Goal: Task Accomplishment & Management: Check status

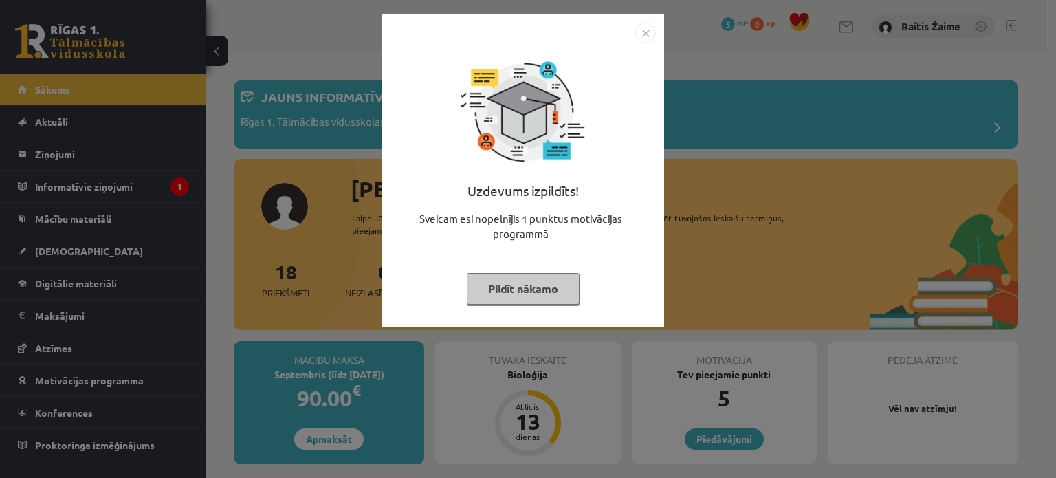
click at [550, 288] on button "Pildīt nākamo" at bounding box center [523, 289] width 113 height 32
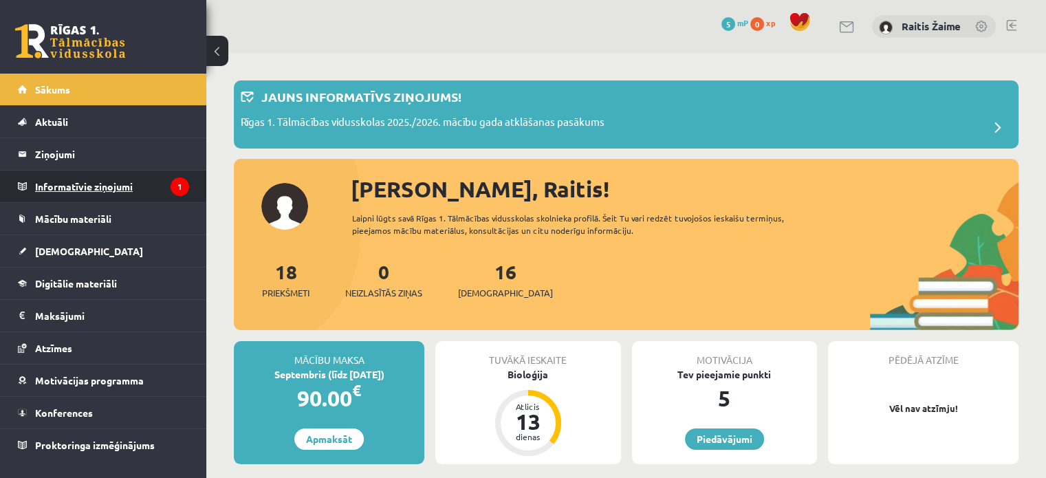
click at [115, 193] on legend "Informatīvie ziņojumi 1" at bounding box center [112, 186] width 154 height 32
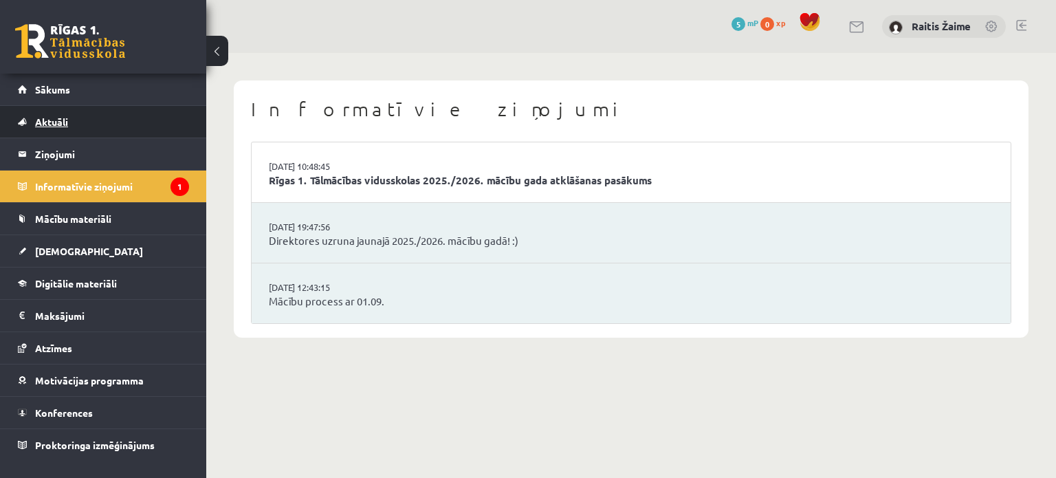
click at [113, 117] on link "Aktuāli" at bounding box center [103, 122] width 171 height 32
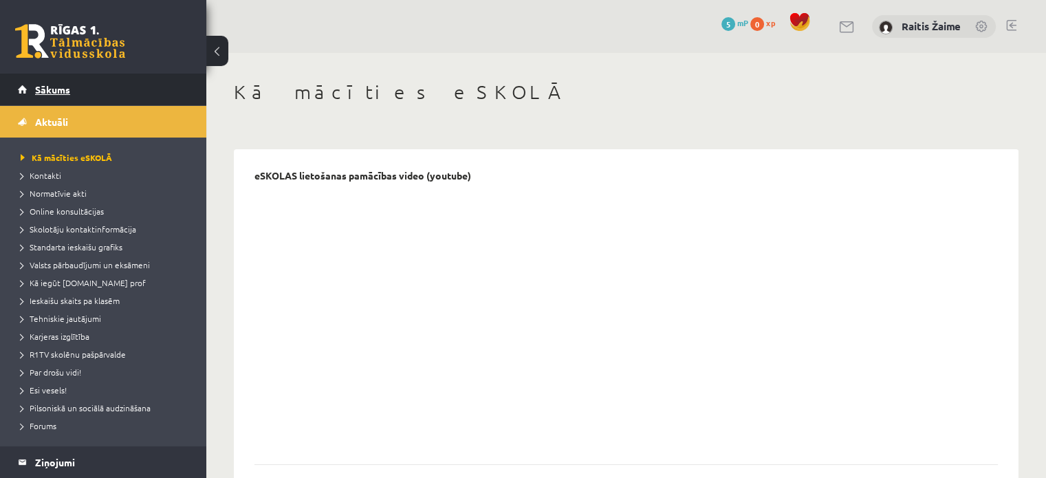
click at [91, 93] on link "Sākums" at bounding box center [103, 90] width 171 height 32
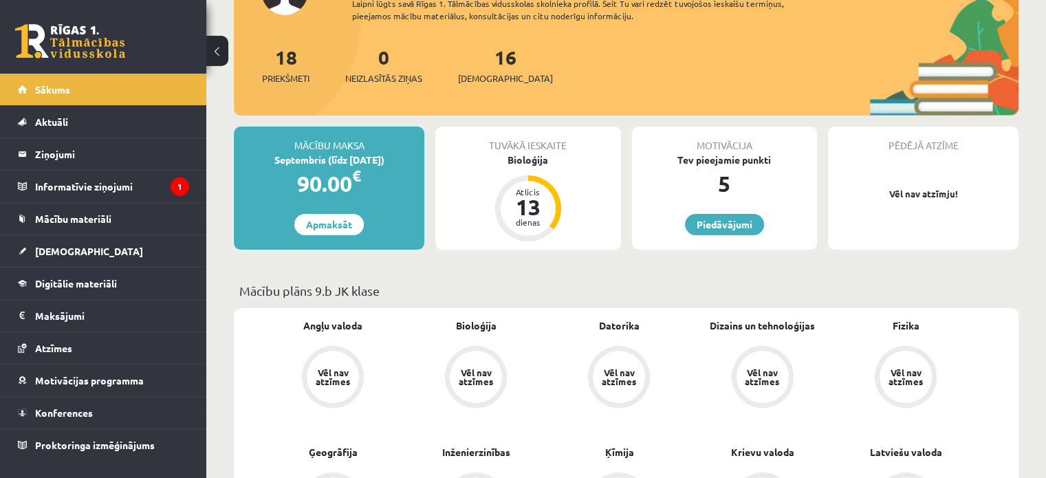
scroll to position [235, 0]
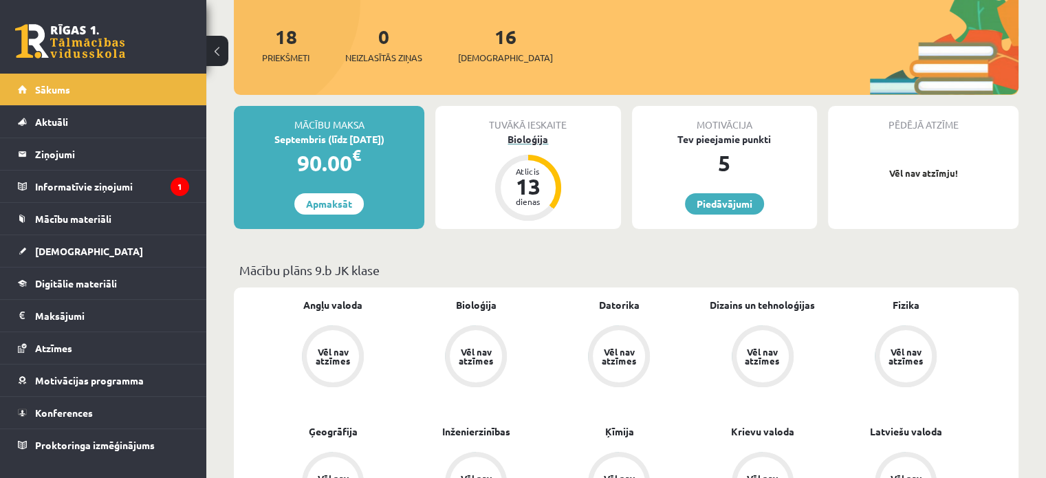
click at [528, 138] on div "Bioloģija" at bounding box center [527, 139] width 185 height 14
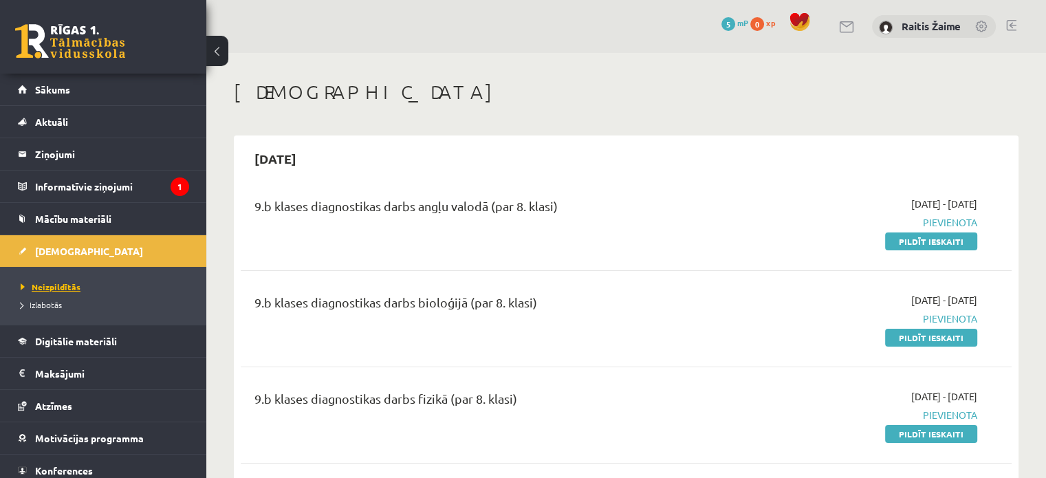
click at [48, 283] on span "Neizpildītās" at bounding box center [51, 286] width 60 height 11
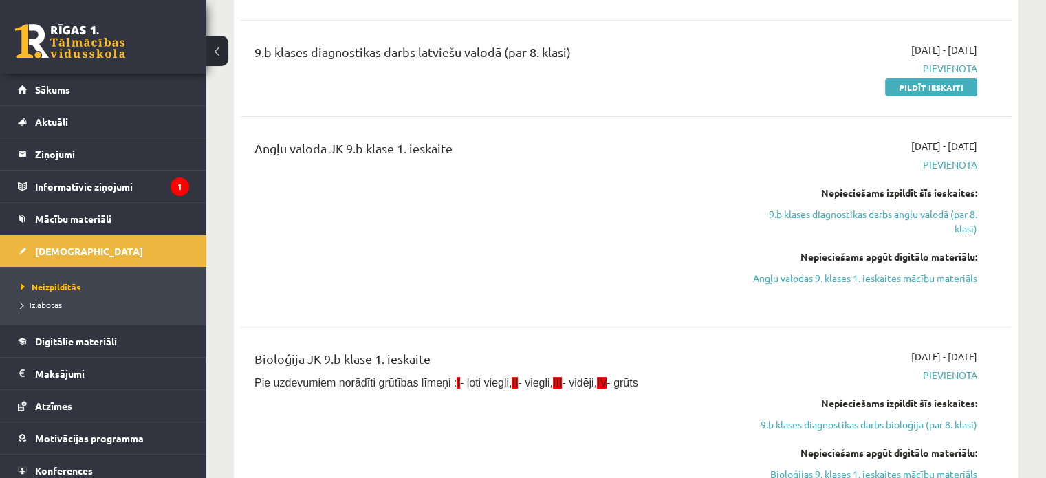
scroll to position [343, 0]
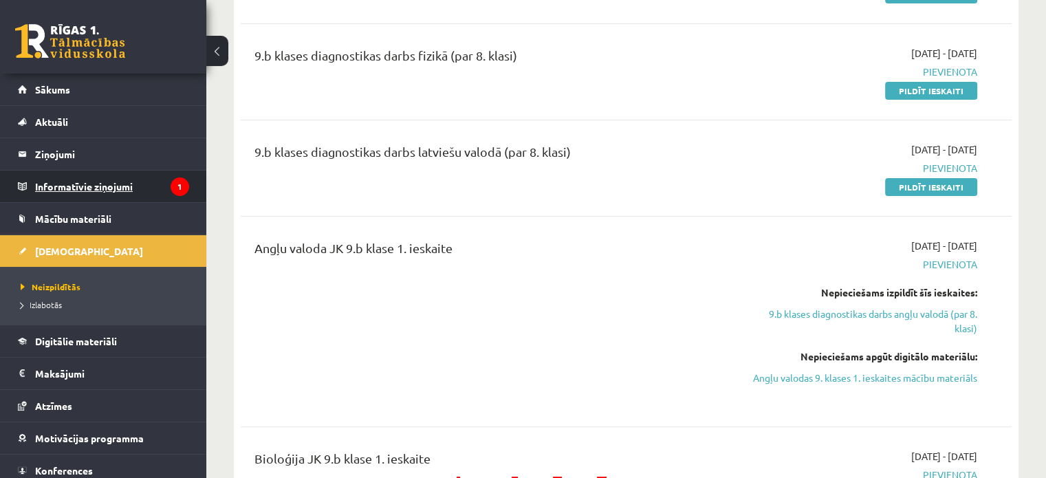
click at [66, 179] on legend "Informatīvie ziņojumi 1" at bounding box center [112, 186] width 154 height 32
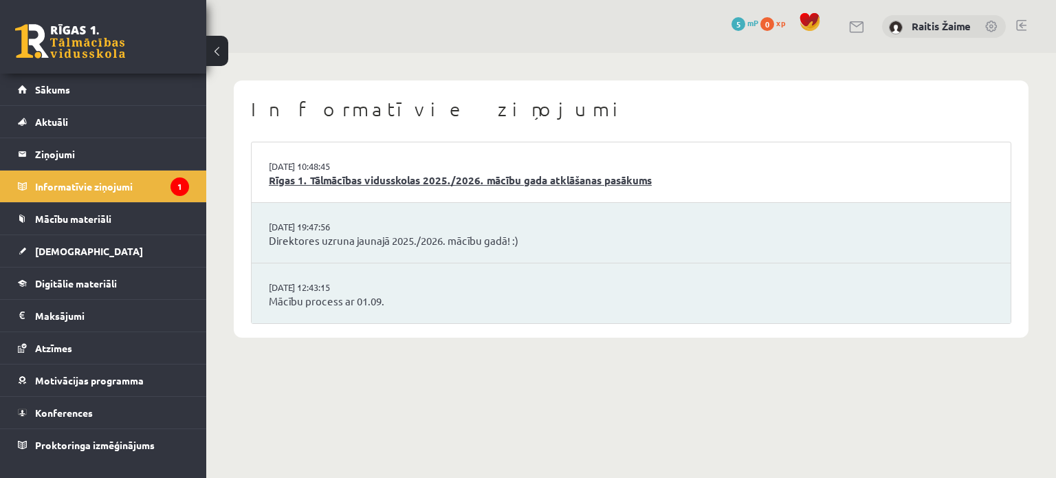
click at [376, 174] on link "Rīgas 1. Tālmācības vidusskolas 2025./2026. mācību gada atklāšanas pasākums" at bounding box center [631, 181] width 725 height 16
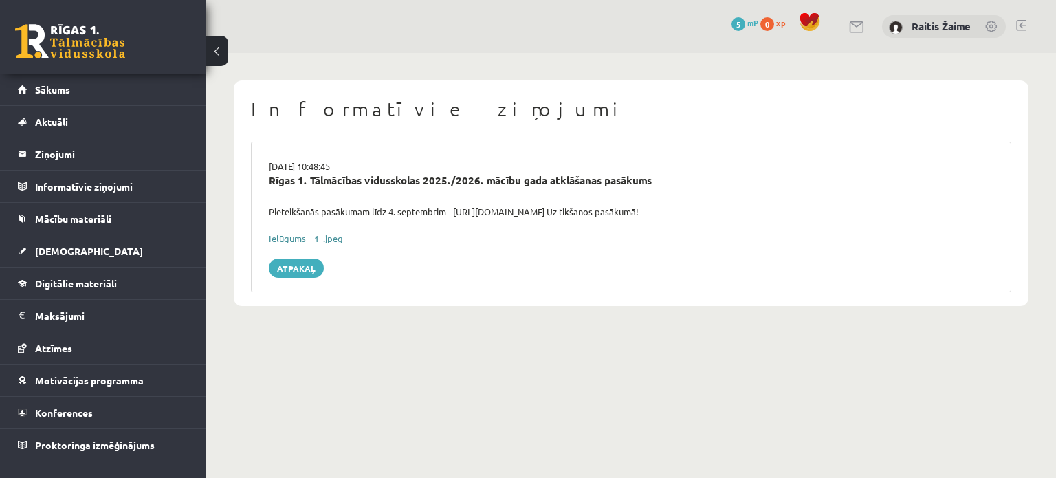
click at [293, 236] on link "Ielūgums__1_.jpeg" at bounding box center [306, 238] width 74 height 12
click at [73, 244] on link "[DEMOGRAPHIC_DATA]" at bounding box center [103, 251] width 171 height 32
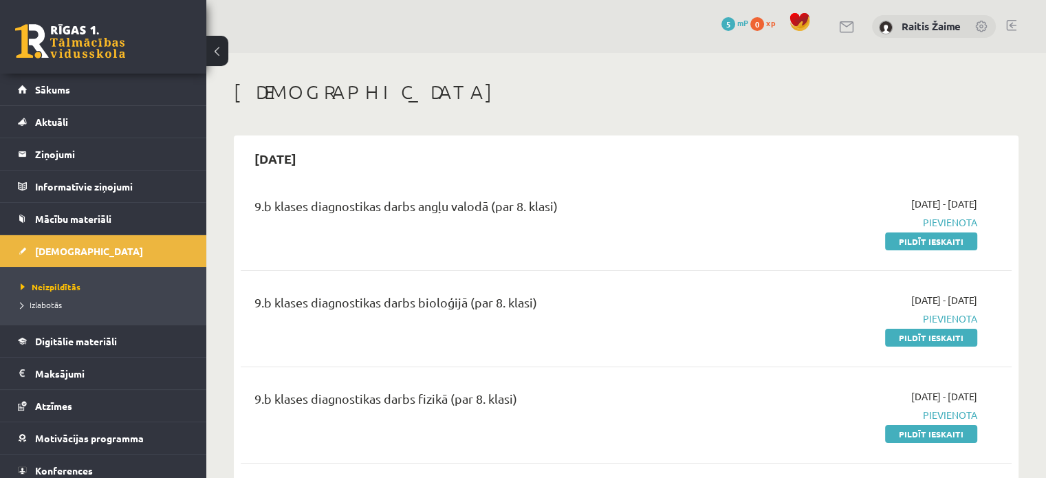
scroll to position [44, 0]
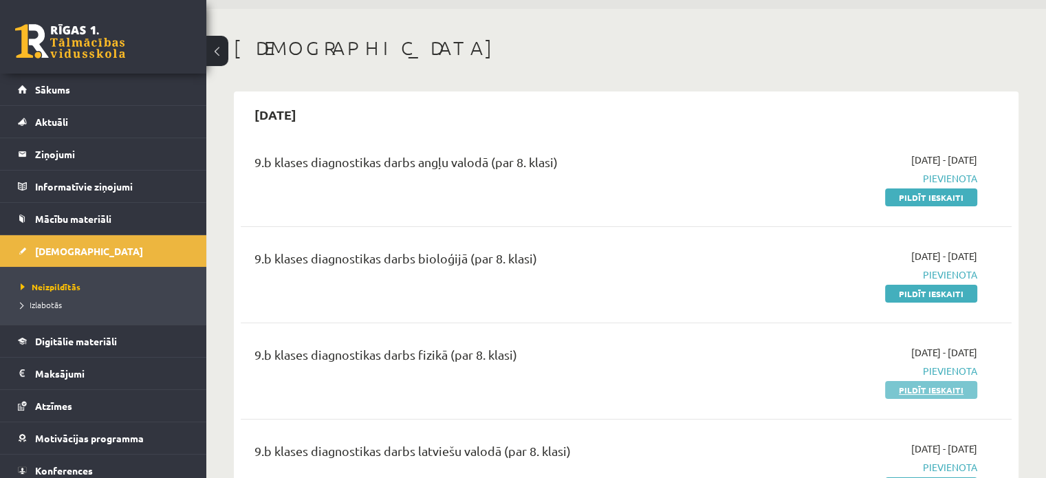
click at [925, 392] on link "Pildīt ieskaiti" at bounding box center [931, 390] width 92 height 18
click at [25, 302] on span "Izlabotās" at bounding box center [41, 304] width 41 height 11
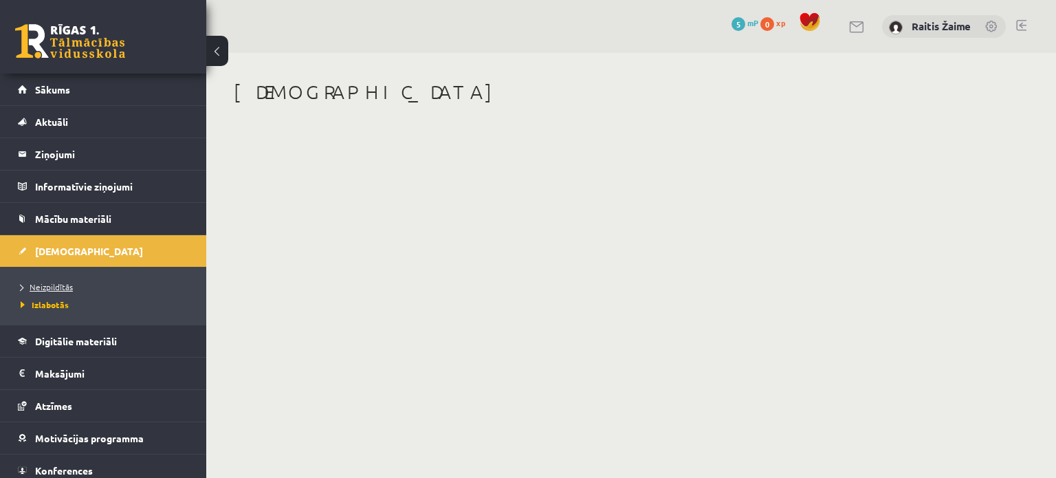
click at [52, 283] on span "Neizpildītās" at bounding box center [47, 286] width 52 height 11
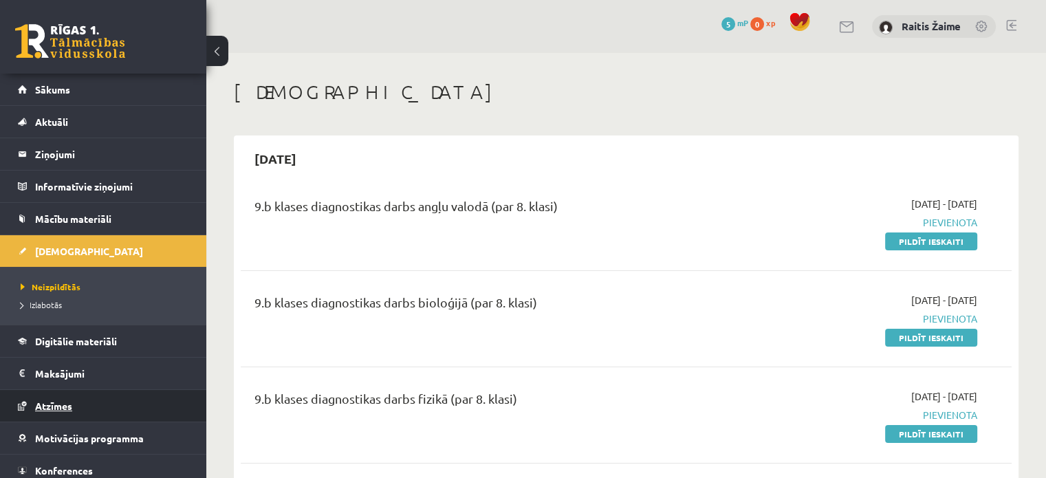
click at [60, 402] on span "Atzīmes" at bounding box center [53, 405] width 37 height 12
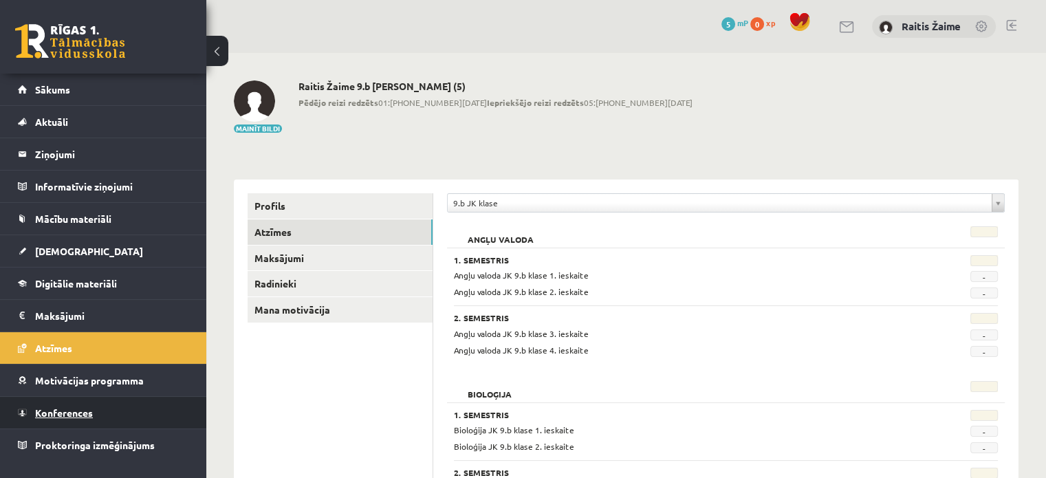
click at [80, 406] on span "Konferences" at bounding box center [64, 412] width 58 height 12
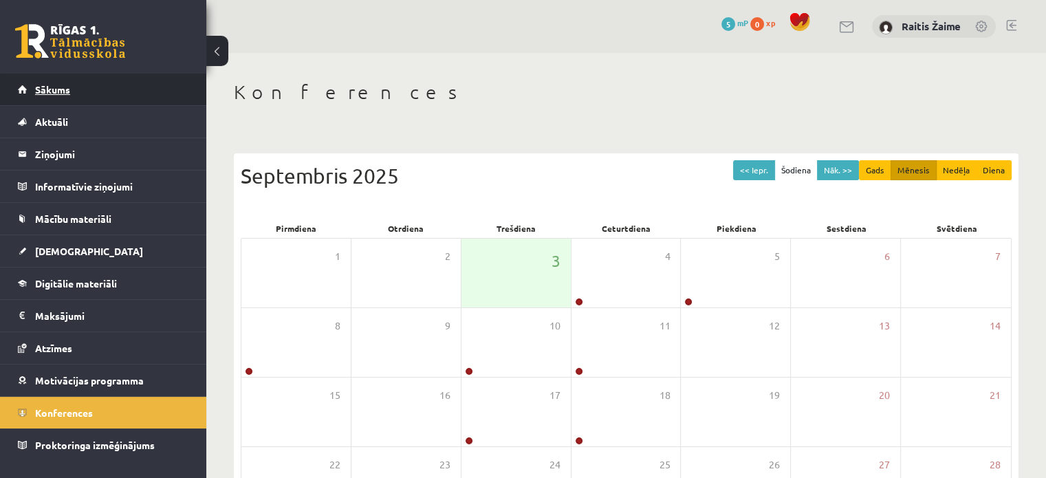
click at [81, 91] on link "Sākums" at bounding box center [103, 90] width 171 height 32
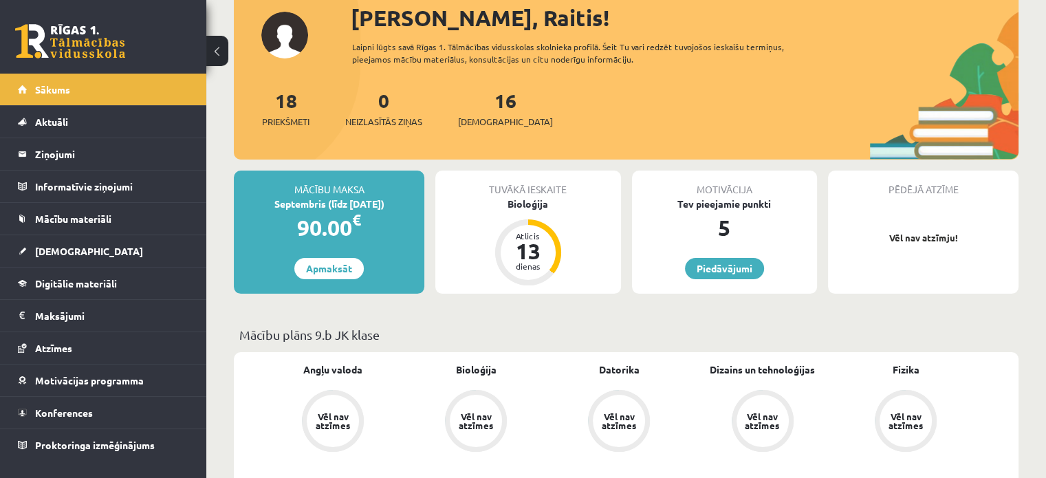
scroll to position [118, 0]
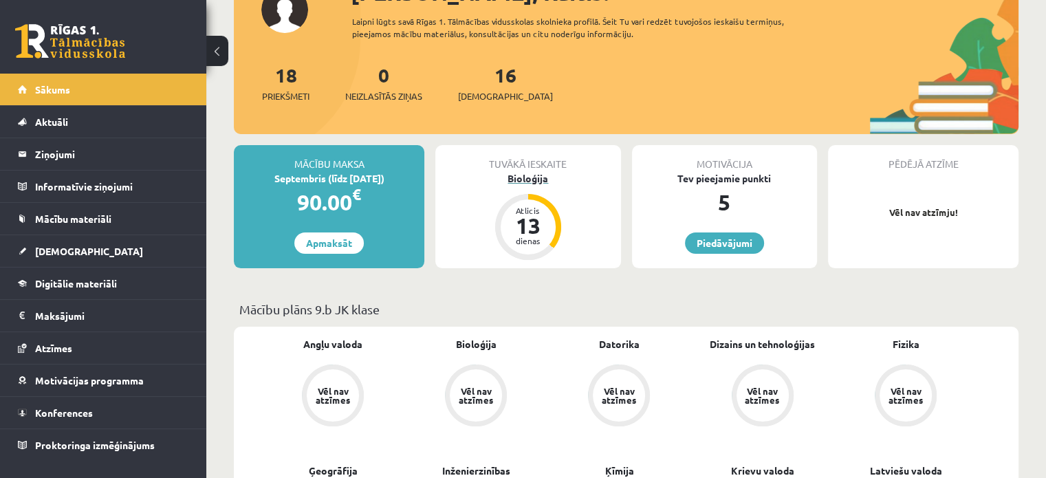
click at [518, 176] on div "Bioloģija" at bounding box center [527, 178] width 185 height 14
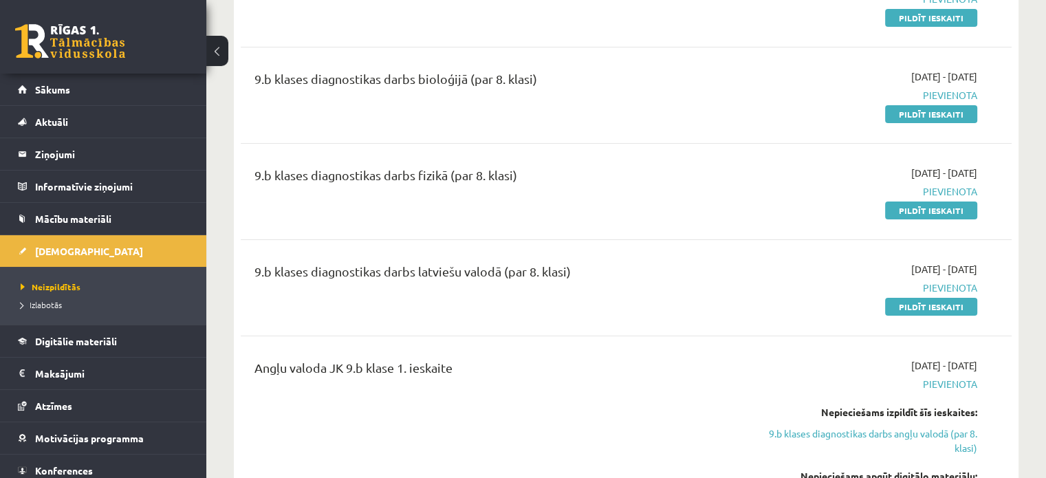
scroll to position [243, 0]
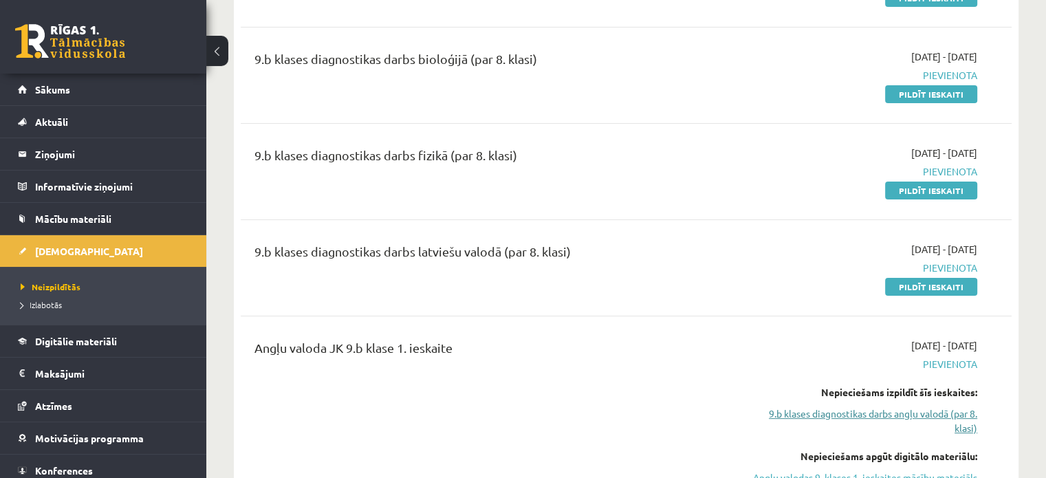
click at [876, 412] on link "9.b klases diagnostikas darbs angļu valodā (par 8. klasi)" at bounding box center [863, 420] width 227 height 29
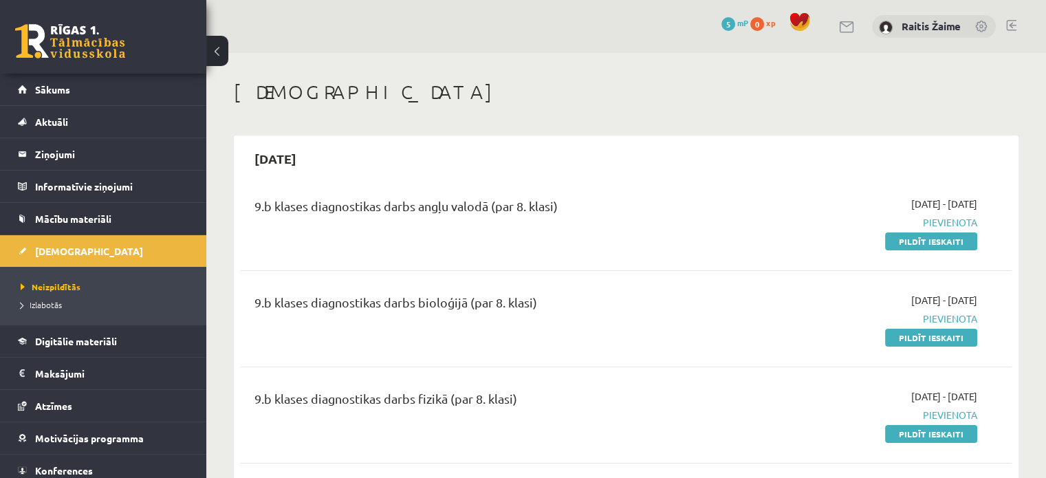
click at [852, 27] on link at bounding box center [847, 27] width 16 height 12
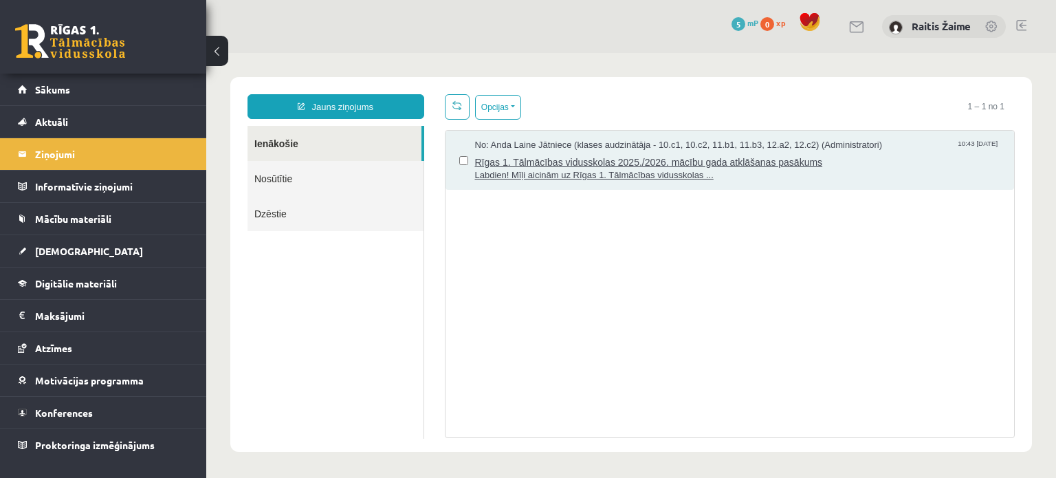
click at [794, 146] on span "No: Anda Laine Jātniece (klases audzinātāja - 10.c1, 10.c2, 11.b1, 11.b3, 12.a2…" at bounding box center [679, 145] width 408 height 13
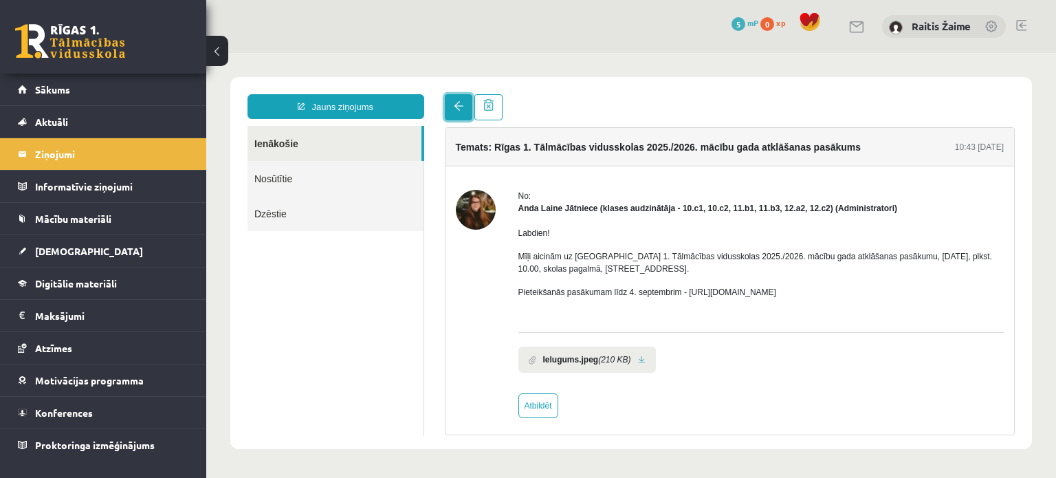
click at [465, 107] on link at bounding box center [458, 107] width 27 height 26
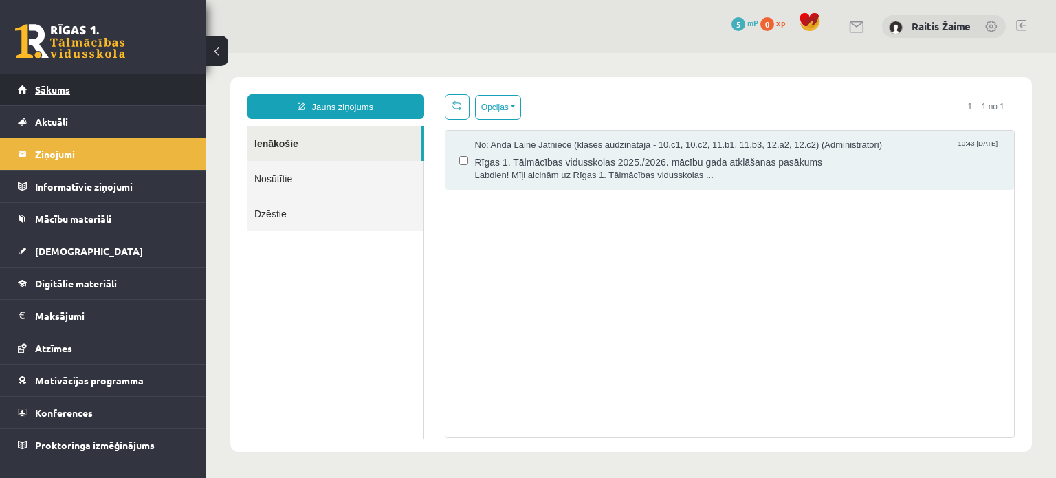
click at [71, 88] on link "Sākums" at bounding box center [103, 90] width 171 height 32
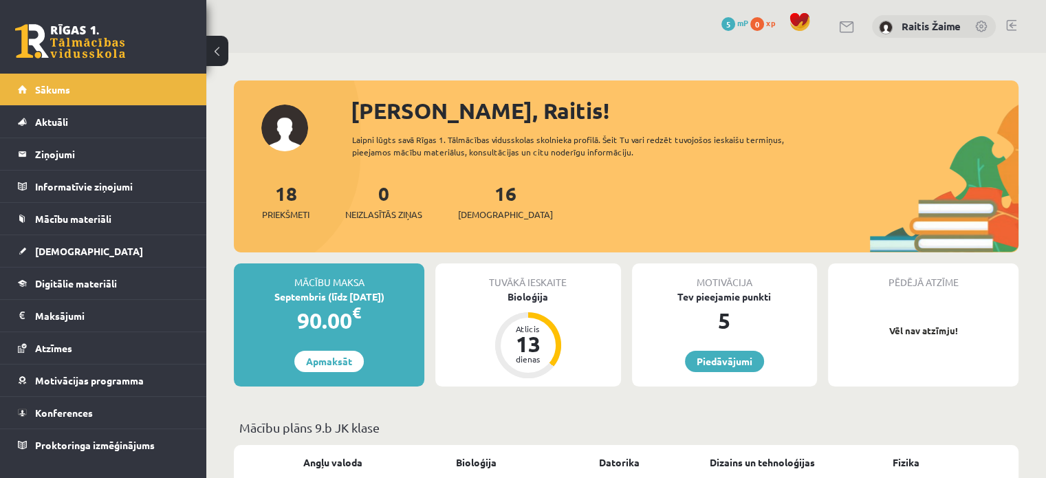
click at [65, 120] on span "Aktuāli" at bounding box center [51, 121] width 33 height 12
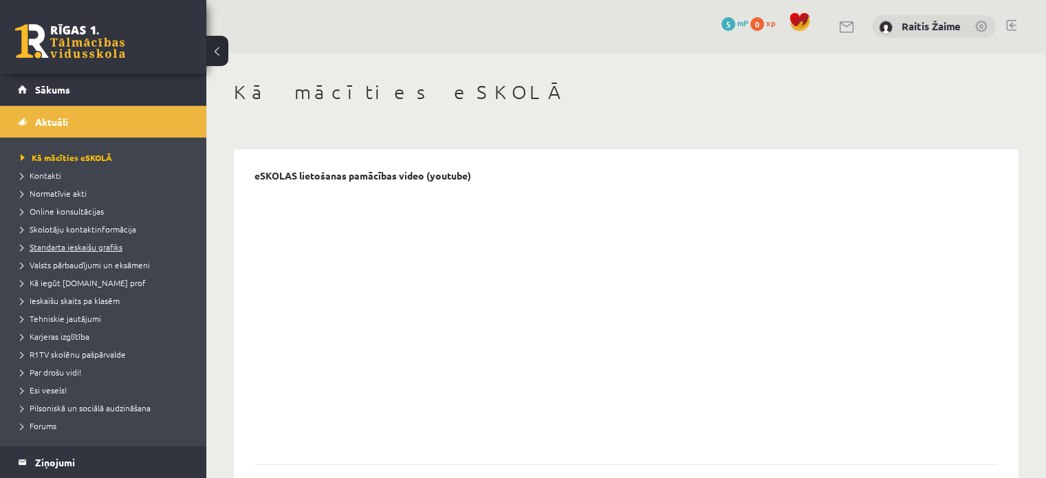
click at [73, 244] on span "Standarta ieskaišu grafiks" at bounding box center [72, 246] width 102 height 11
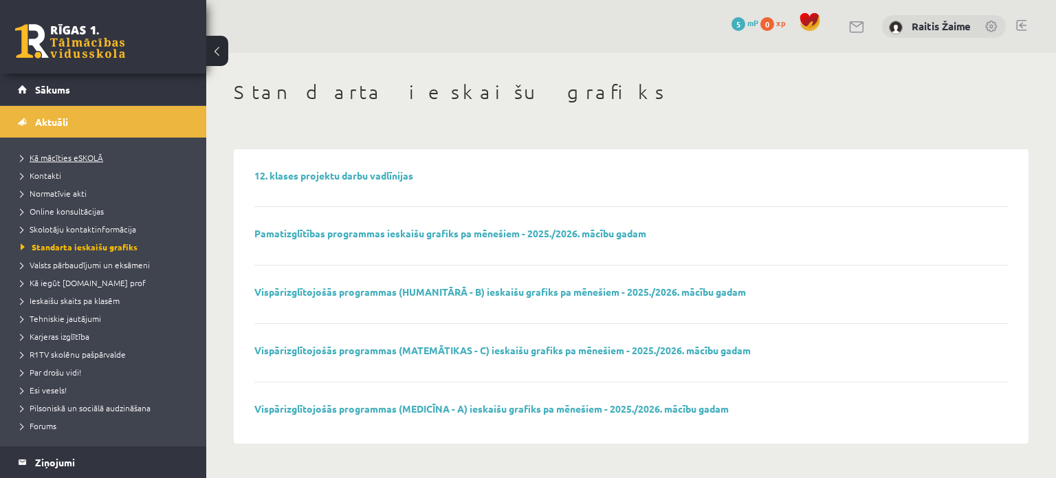
click at [74, 159] on span "Kā mācīties eSKOLĀ" at bounding box center [62, 157] width 82 height 11
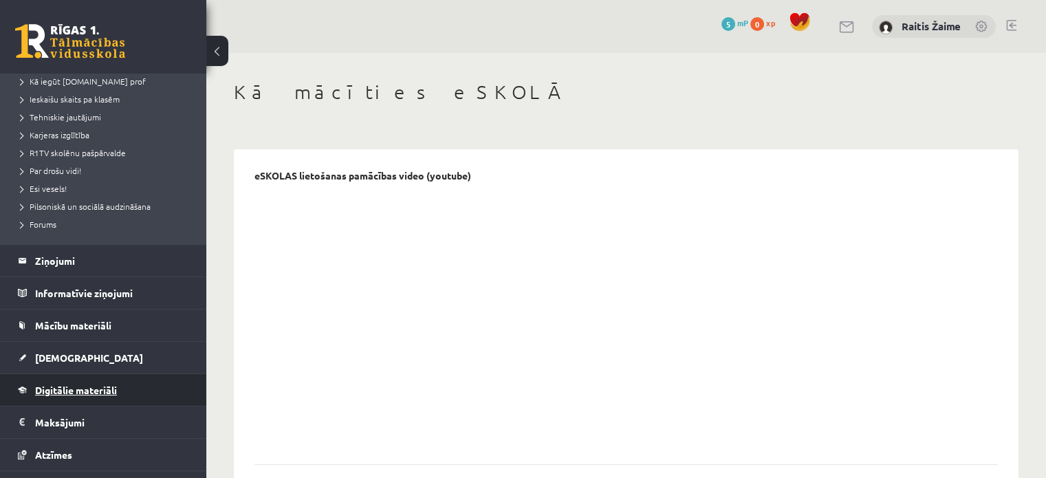
click at [100, 390] on span "Digitālie materiāli" at bounding box center [76, 390] width 82 height 12
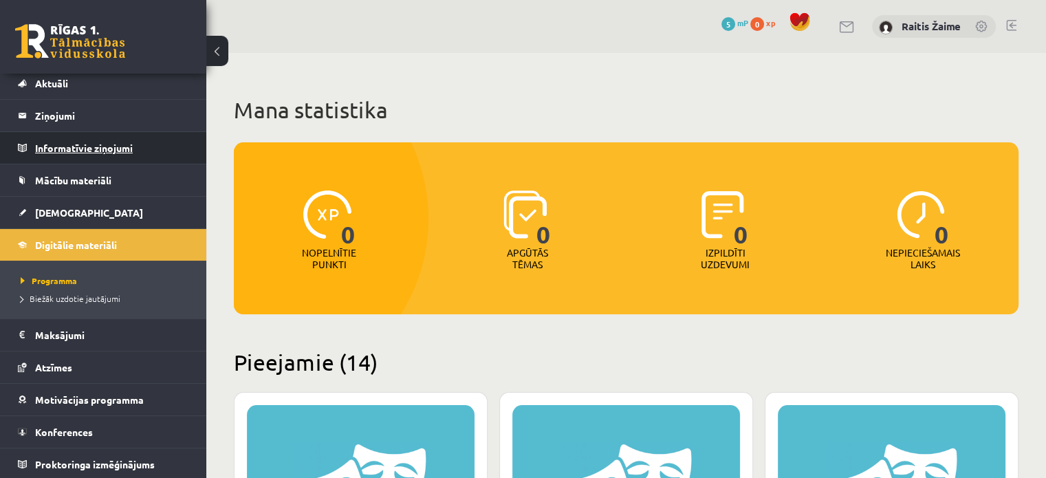
click at [85, 160] on legend "Informatīvie ziņojumi 0" at bounding box center [112, 148] width 154 height 32
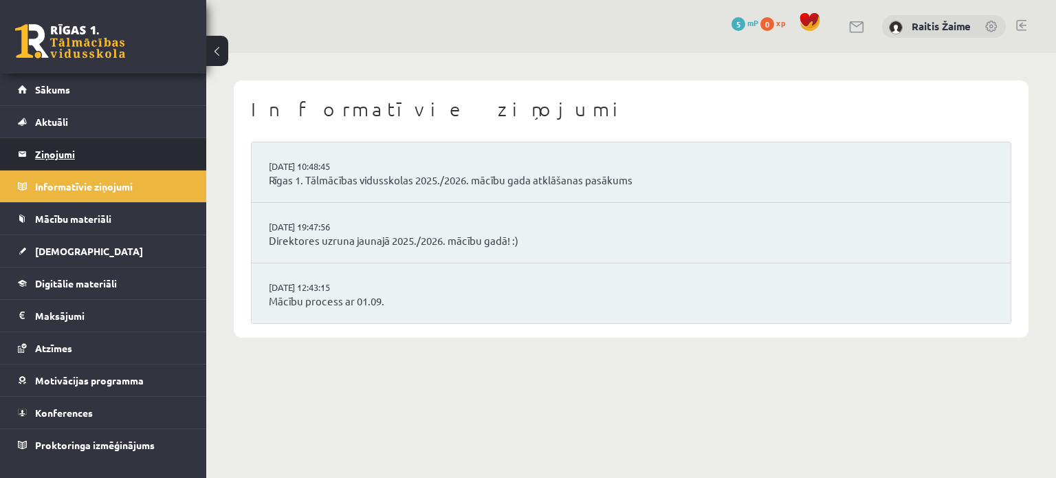
click at [85, 153] on legend "Ziņojumi 0" at bounding box center [112, 154] width 154 height 32
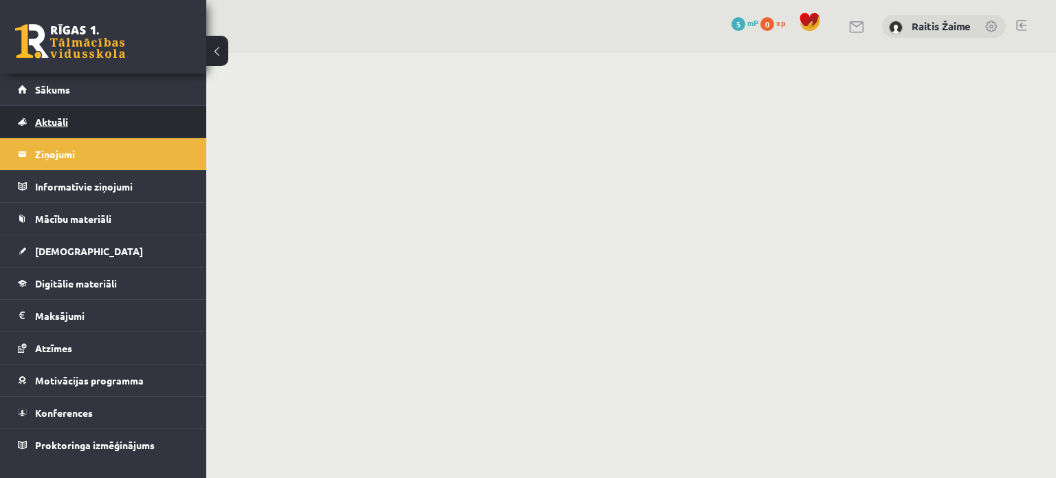
click at [82, 120] on link "Aktuāli" at bounding box center [103, 122] width 171 height 32
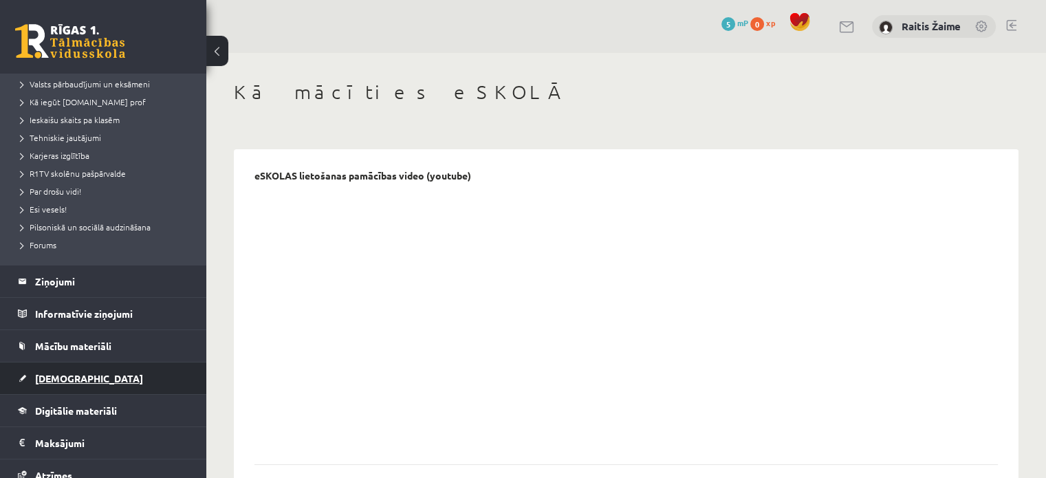
click at [43, 373] on span "[DEMOGRAPHIC_DATA]" at bounding box center [89, 378] width 108 height 12
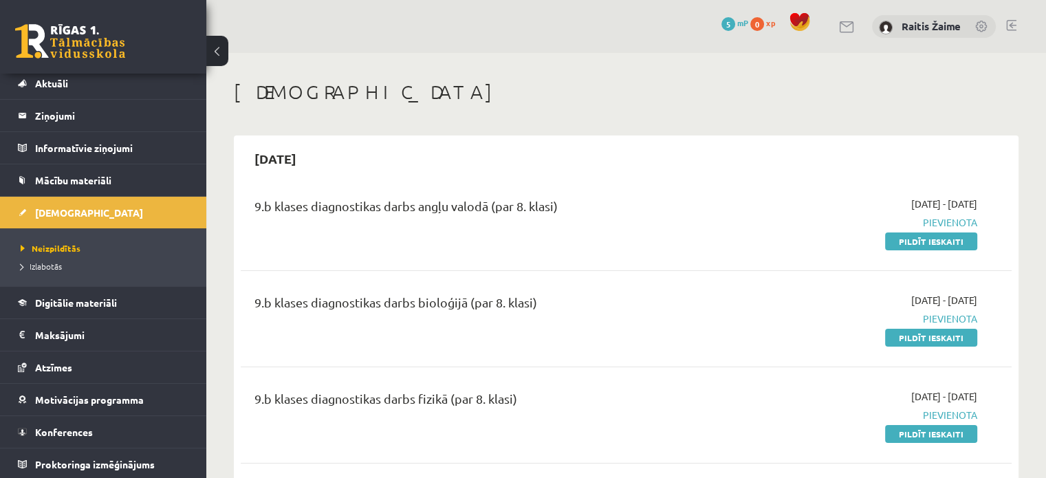
scroll to position [109, 0]
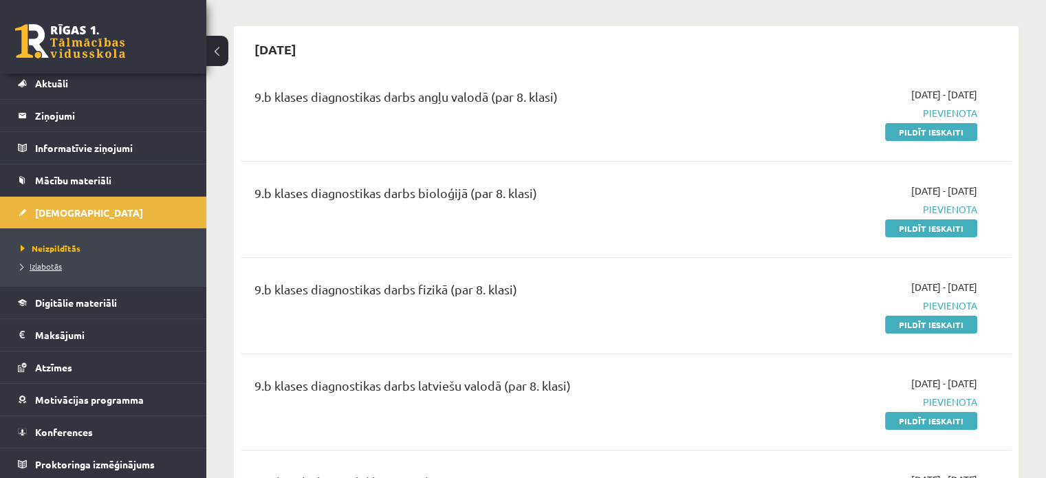
click at [52, 261] on span "Izlabotās" at bounding box center [41, 266] width 41 height 11
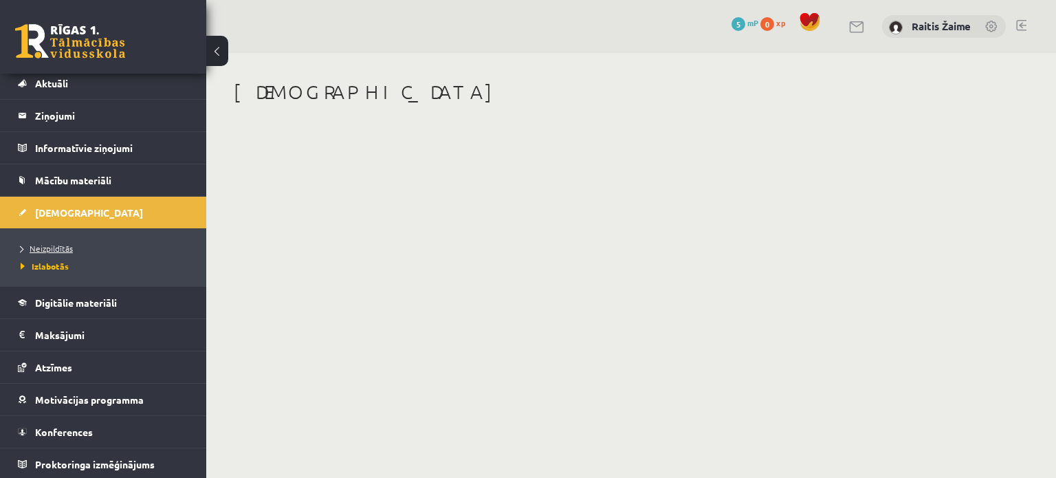
click at [54, 245] on span "Neizpildītās" at bounding box center [47, 248] width 52 height 11
